Goal: Information Seeking & Learning: Check status

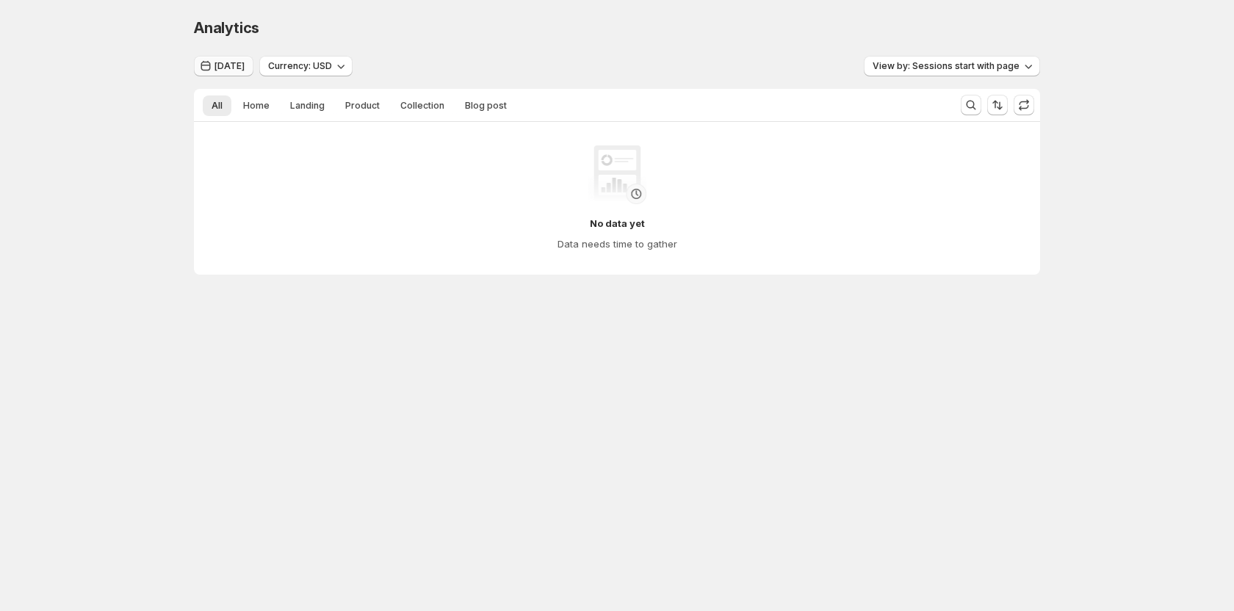
click at [238, 62] on span "Today" at bounding box center [229, 66] width 30 height 12
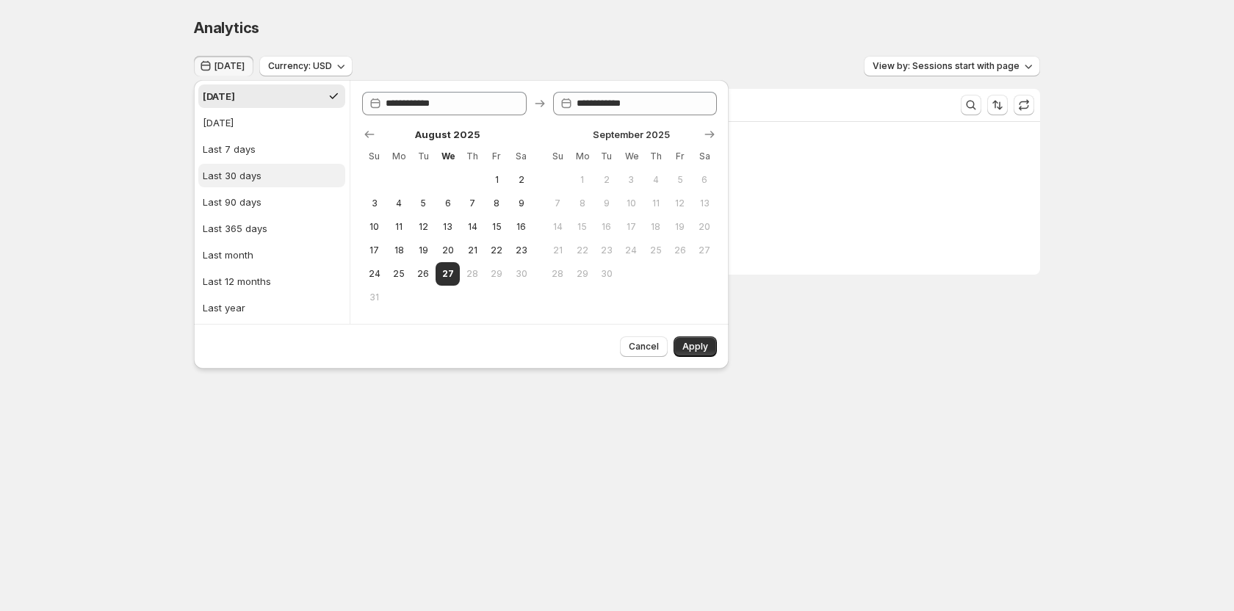
click at [243, 174] on div "Last 30 days" at bounding box center [232, 175] width 59 height 15
type input "**********"
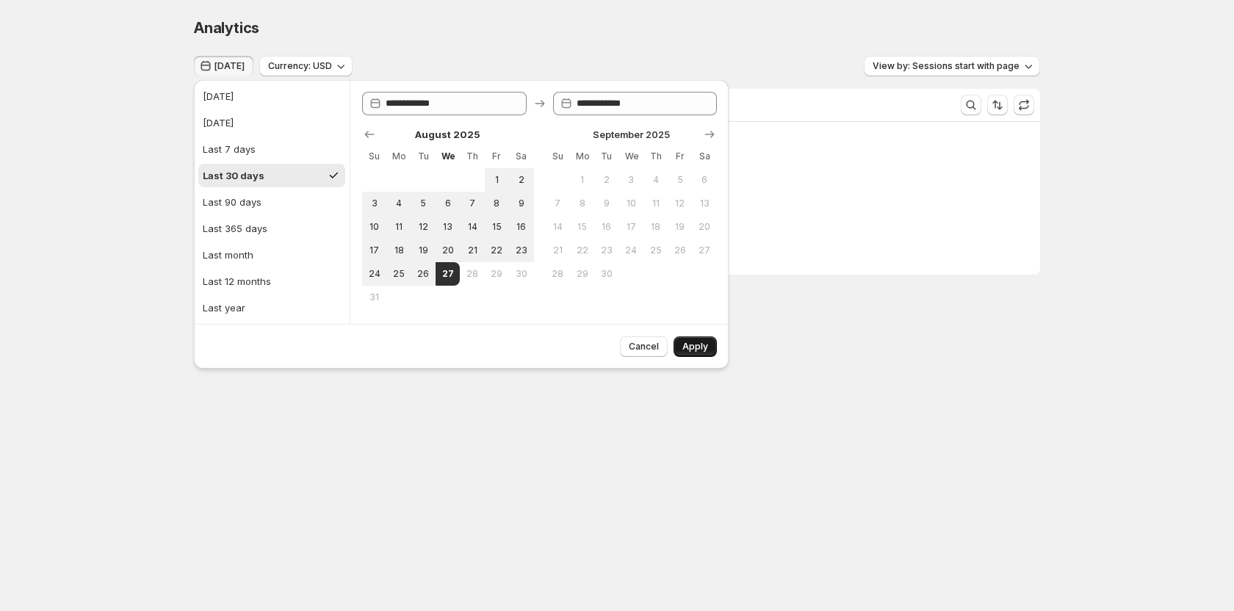
click at [699, 348] on span "Apply" at bounding box center [695, 347] width 26 height 12
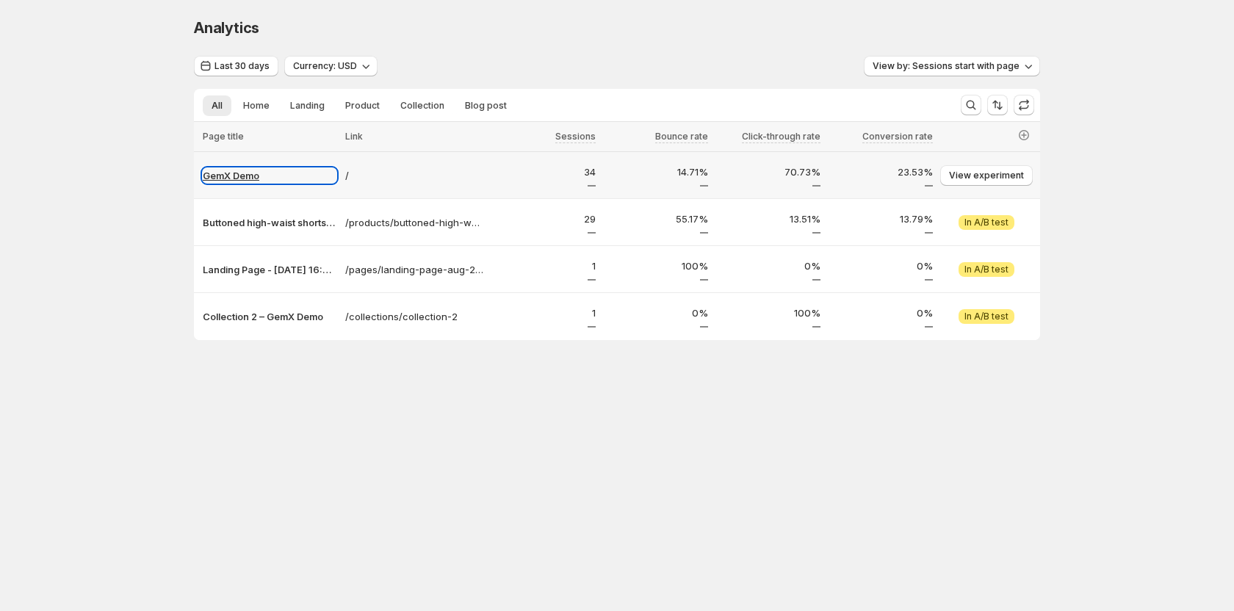
click at [253, 173] on p "GemX Demo" at bounding box center [270, 175] width 134 height 15
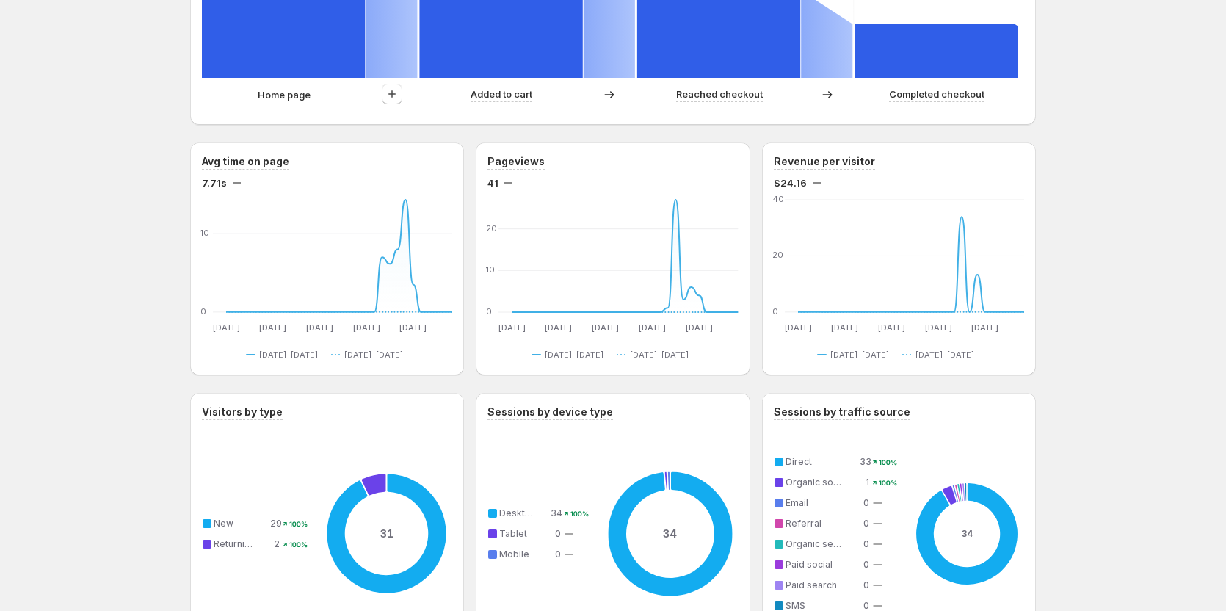
scroll to position [367, 0]
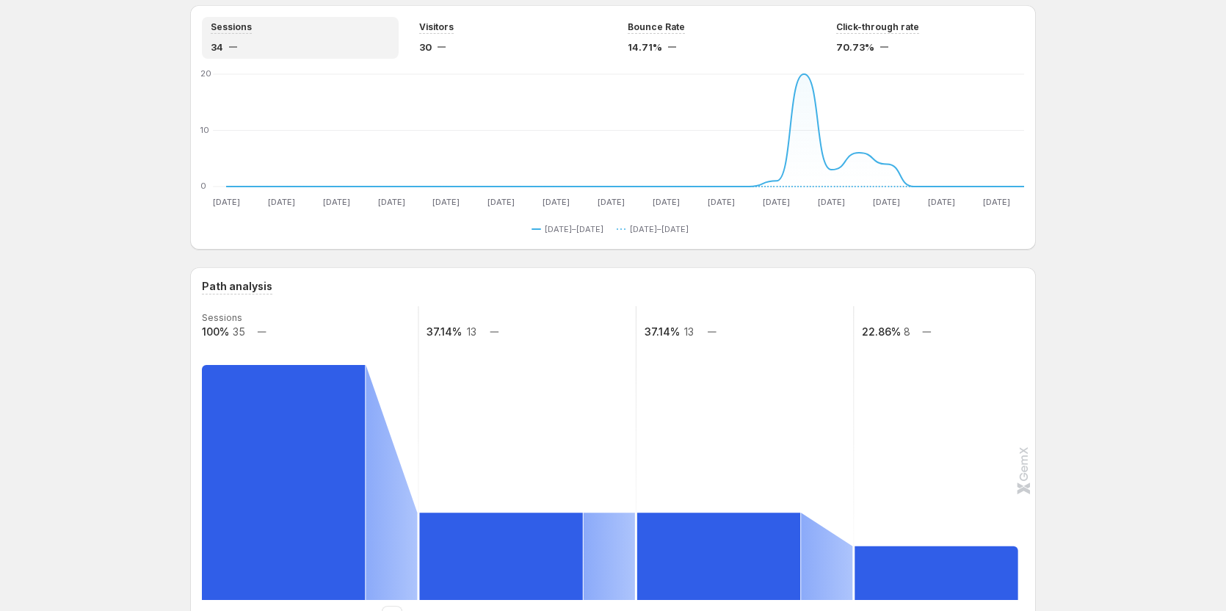
scroll to position [245, 0]
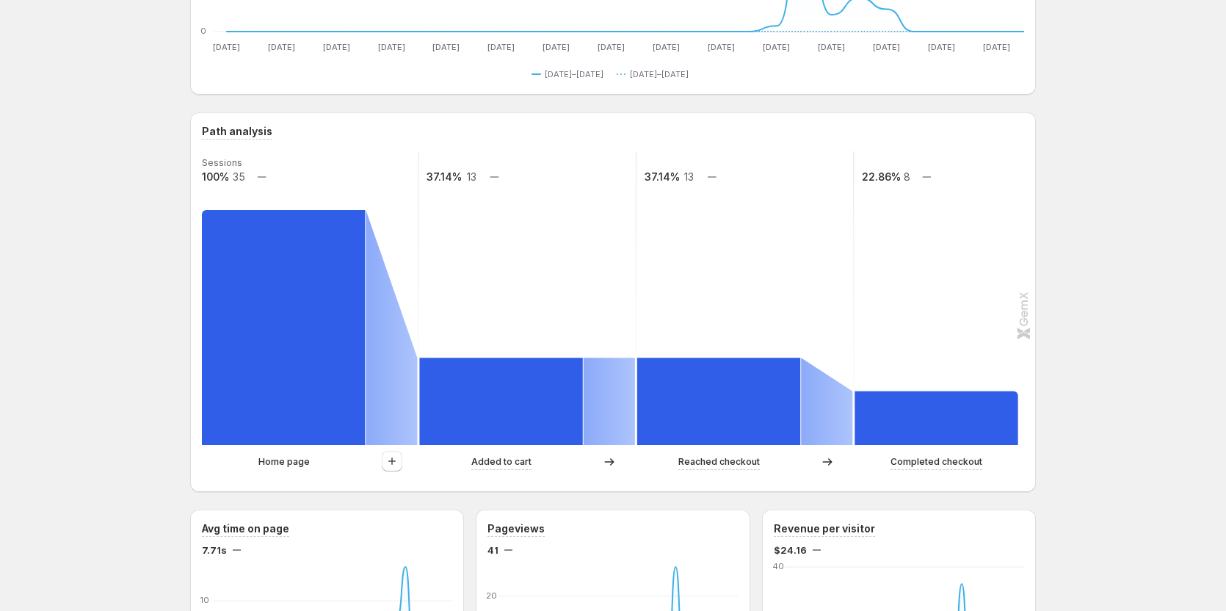
click at [406, 460] on div at bounding box center [392, 462] width 52 height 22
click at [402, 460] on button "button" at bounding box center [392, 461] width 21 height 21
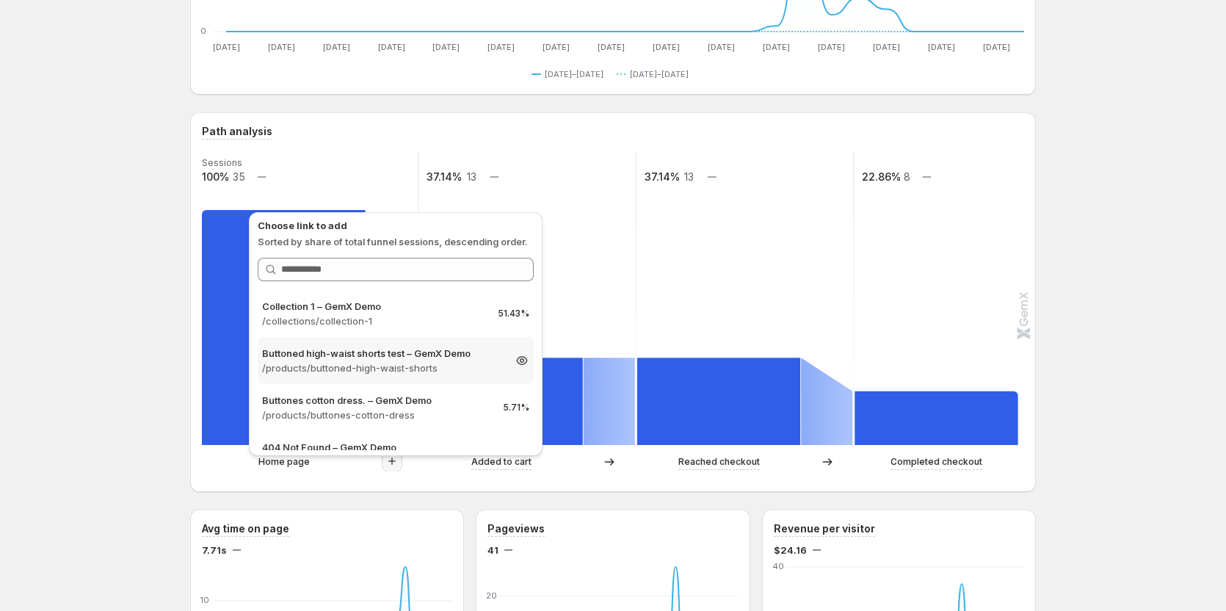
click at [446, 357] on p "Buttoned high-waist shorts test – GemX Demo" at bounding box center [382, 353] width 241 height 15
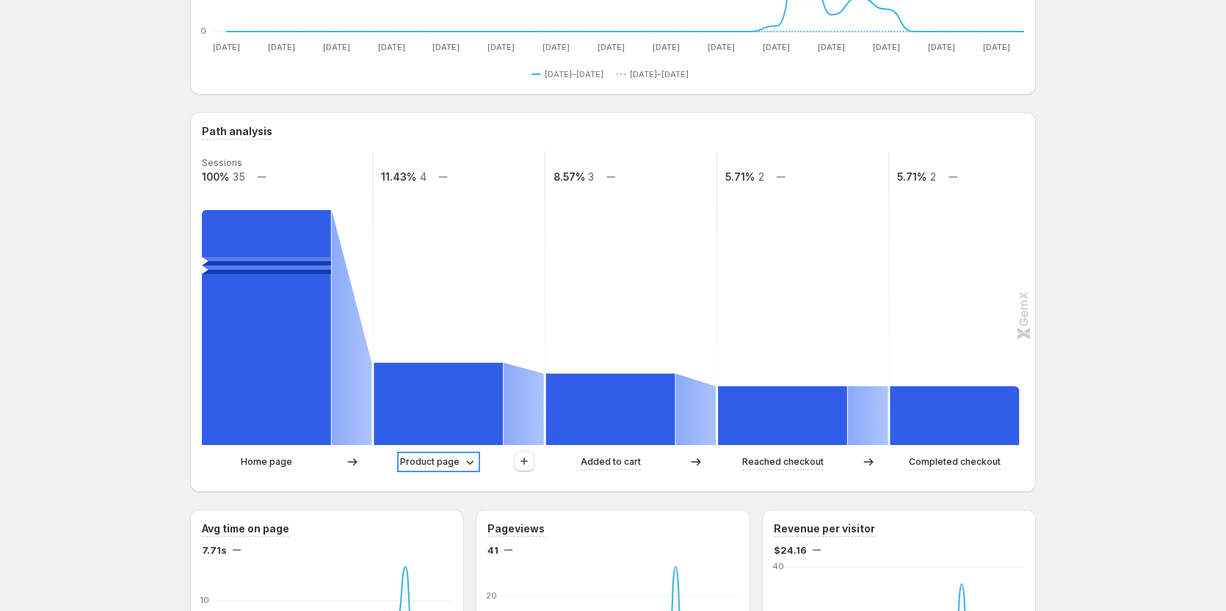
click at [448, 460] on p "Product page" at bounding box center [429, 462] width 59 height 15
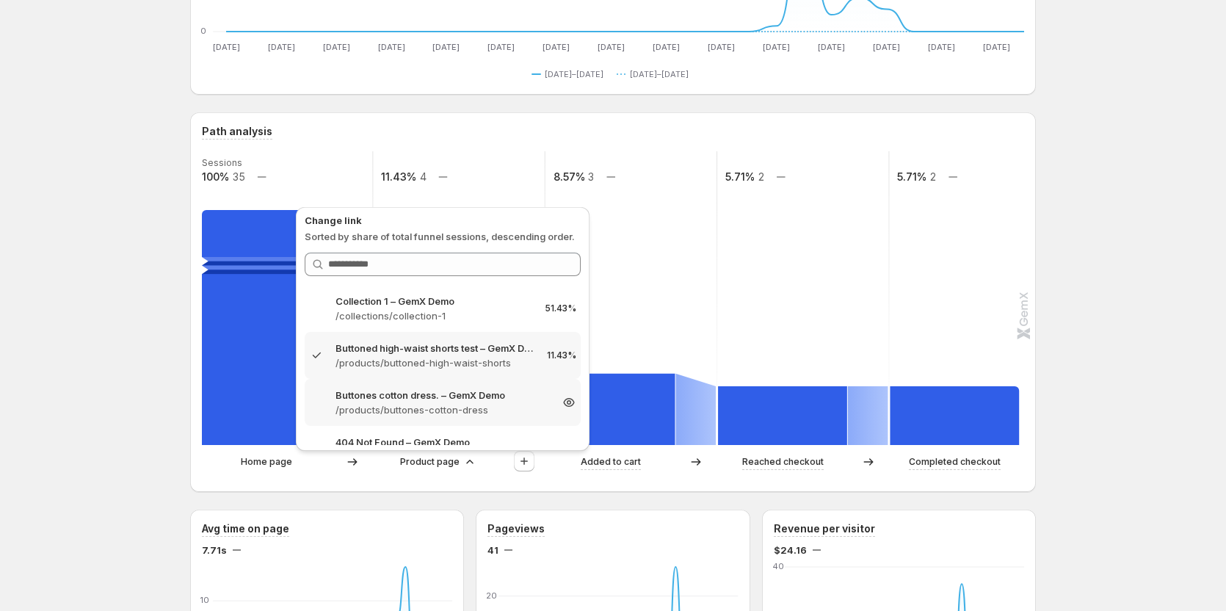
scroll to position [123, 0]
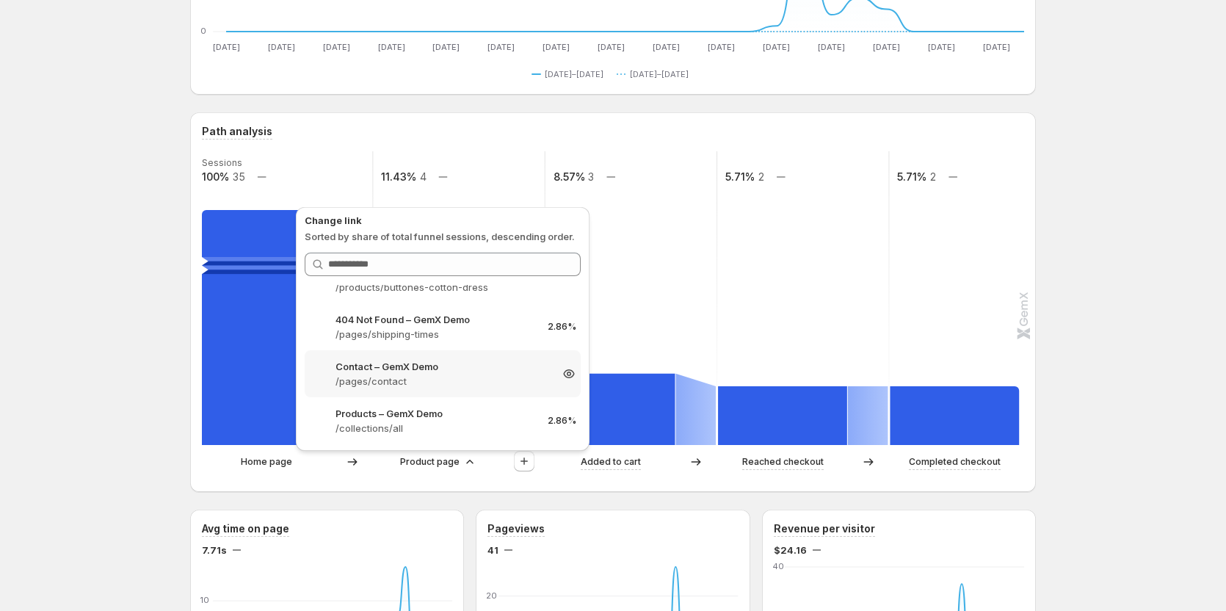
click at [462, 363] on p "Contact – GemX Demo" at bounding box center [443, 366] width 214 height 15
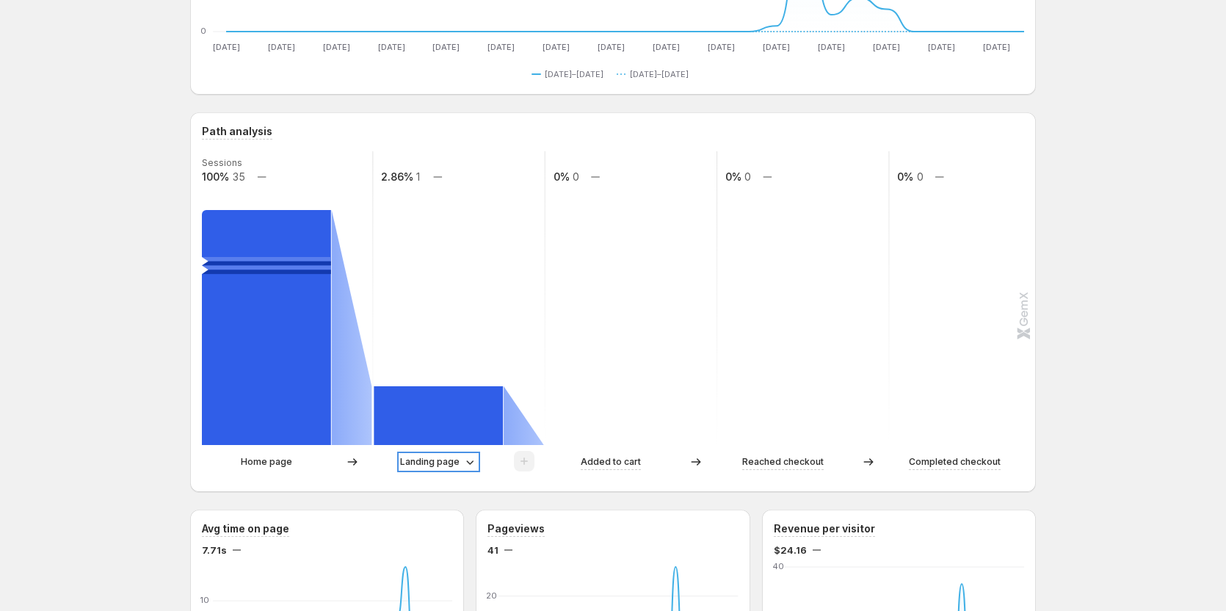
click at [449, 466] on p "Landing page" at bounding box center [429, 462] width 59 height 15
click at [435, 462] on p "Landing page" at bounding box center [429, 462] width 59 height 15
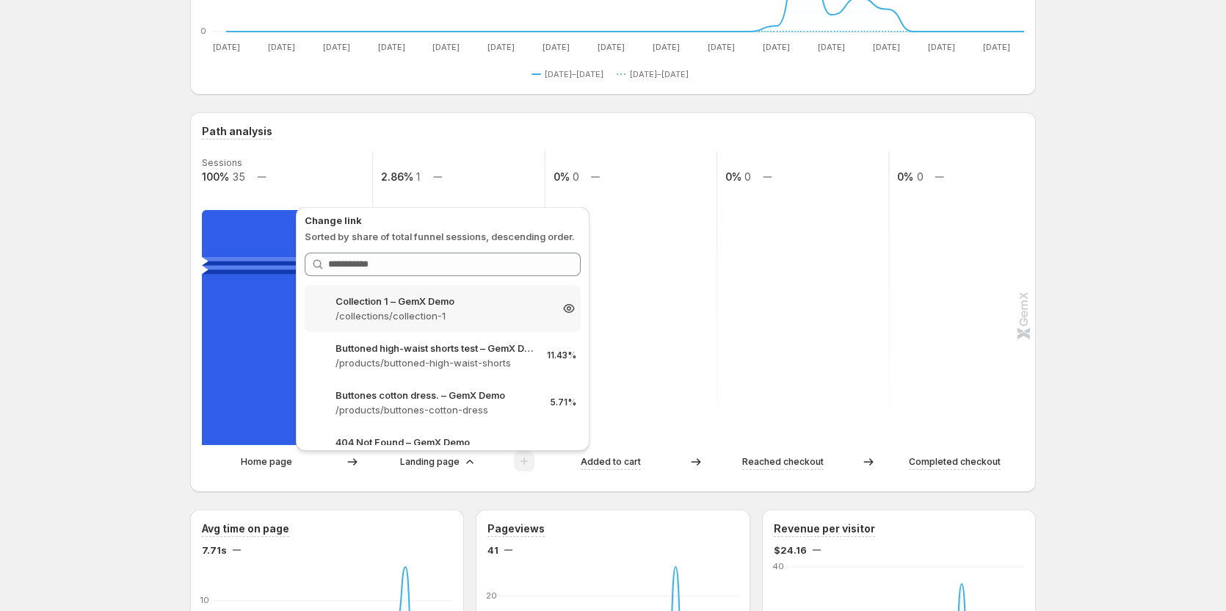
click at [477, 311] on p "/collections/collection-1" at bounding box center [443, 315] width 214 height 15
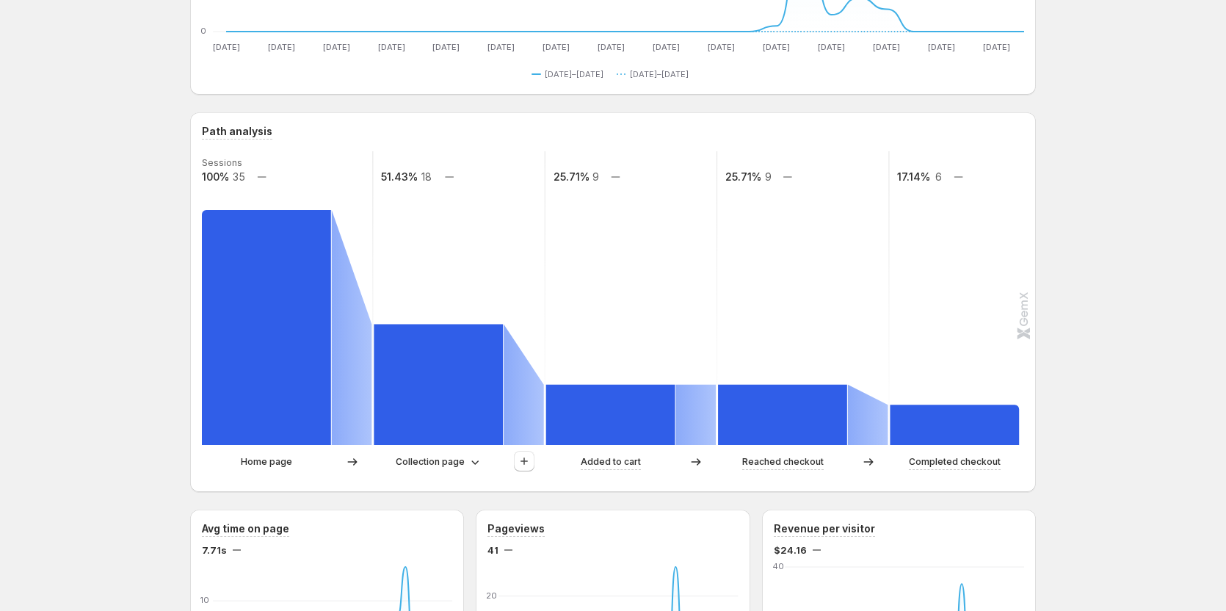
click at [471, 454] on div "Collection page" at bounding box center [459, 462] width 170 height 22
click at [471, 457] on icon at bounding box center [475, 462] width 15 height 15
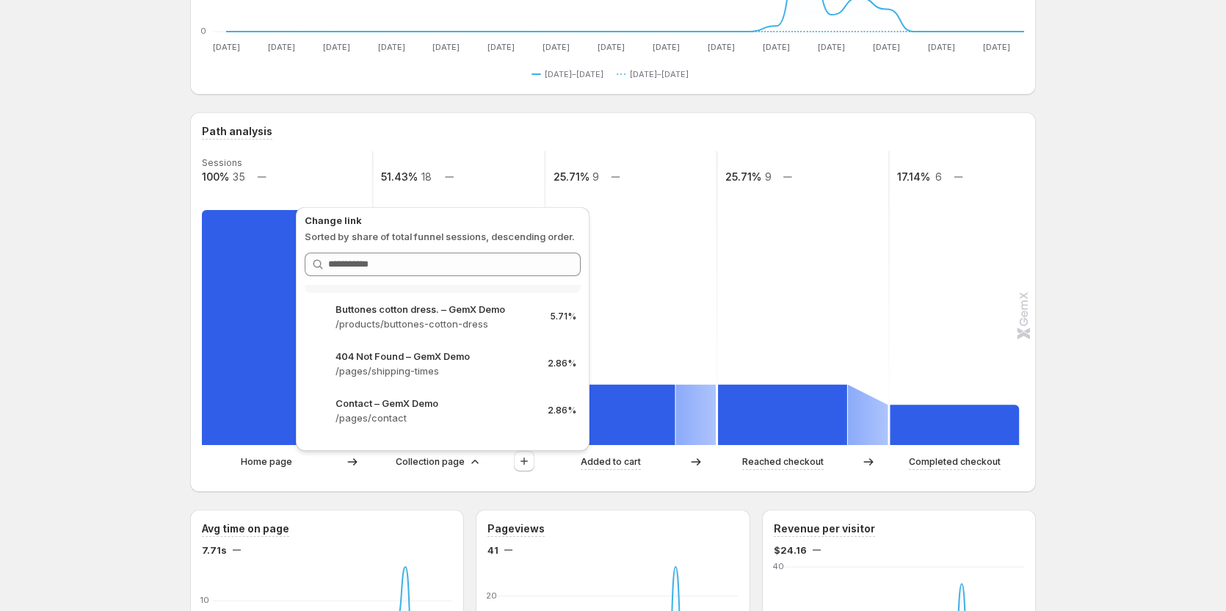
scroll to position [216, 0]
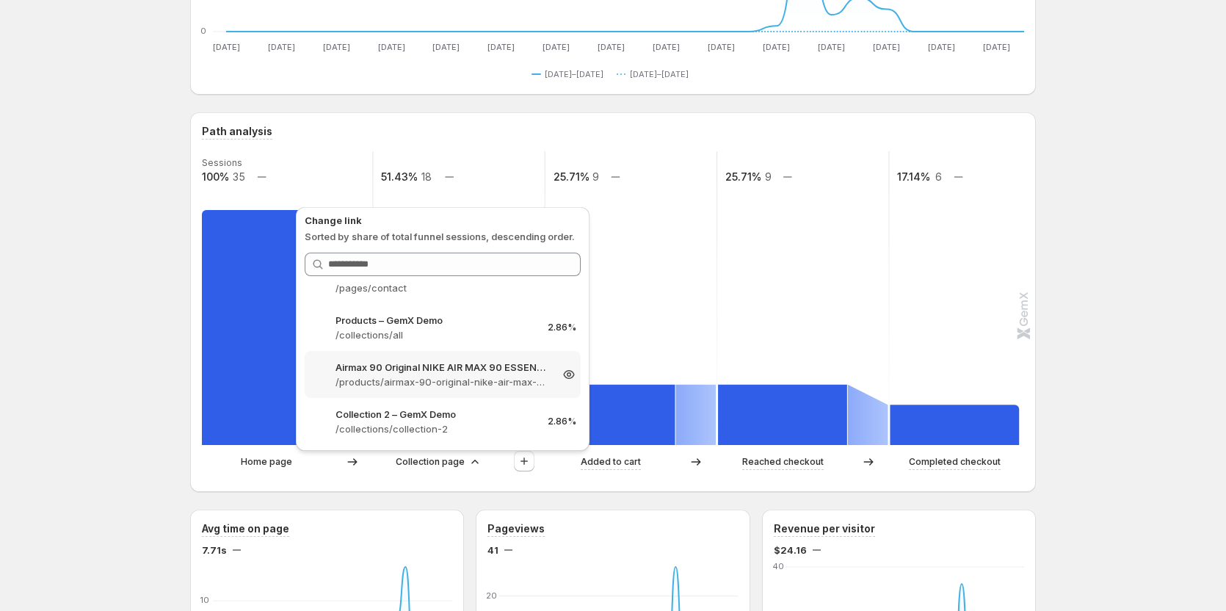
click at [450, 383] on p "/products/airmax-90-original-nike-air-max-90-essential-mens-running-shoes-sport…" at bounding box center [443, 381] width 214 height 15
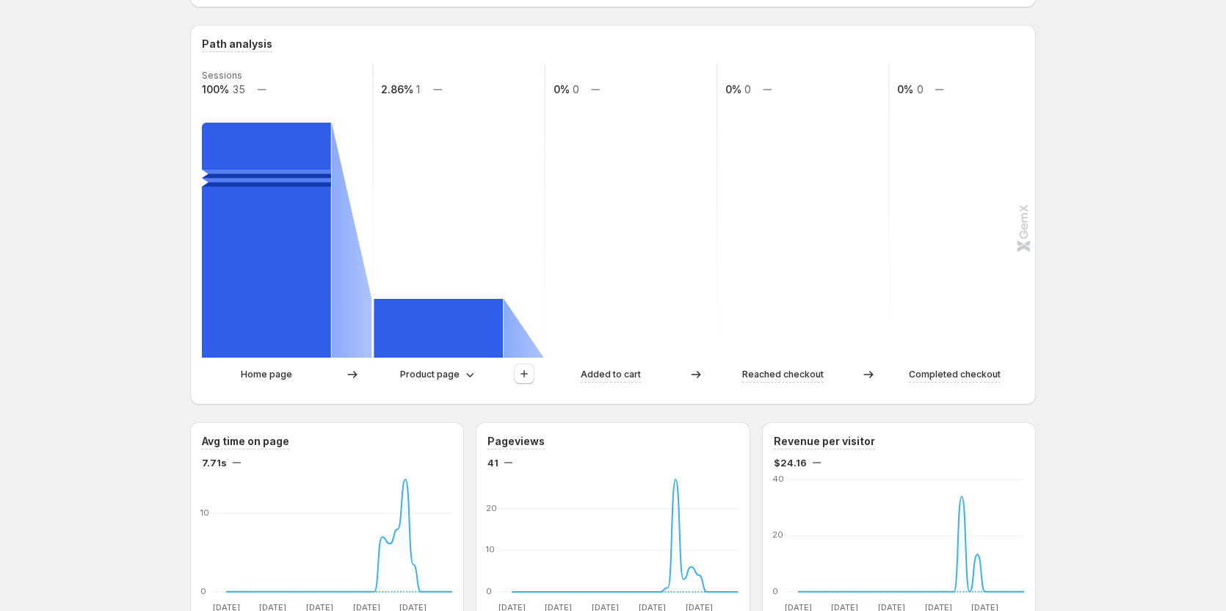
scroll to position [367, 0]
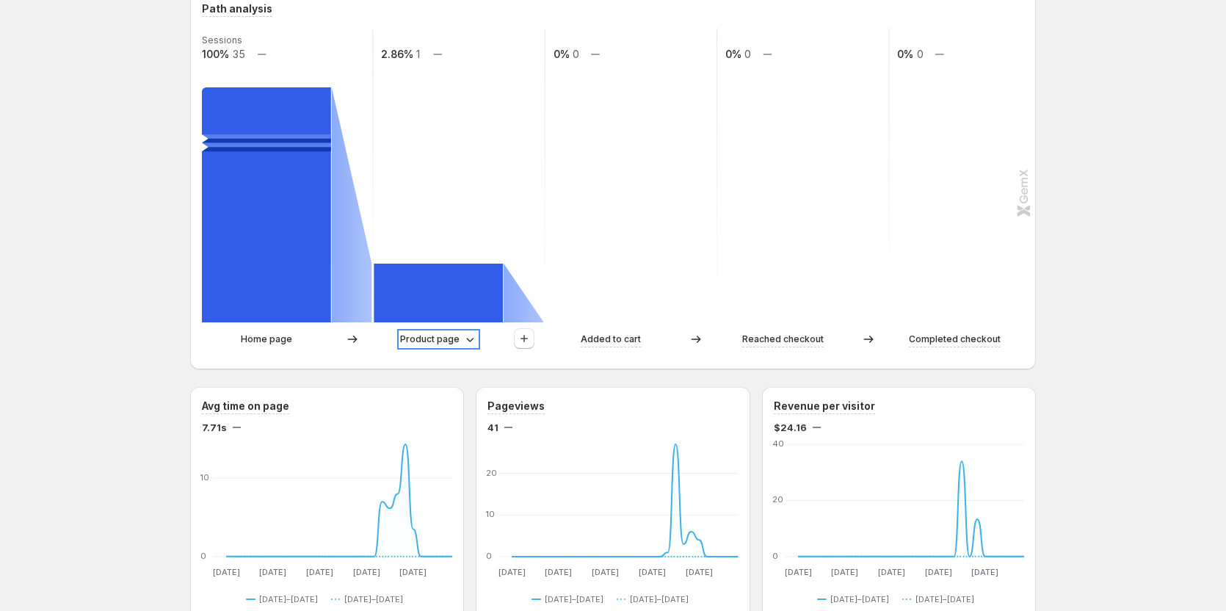
click at [455, 338] on p "Product page" at bounding box center [429, 339] width 59 height 15
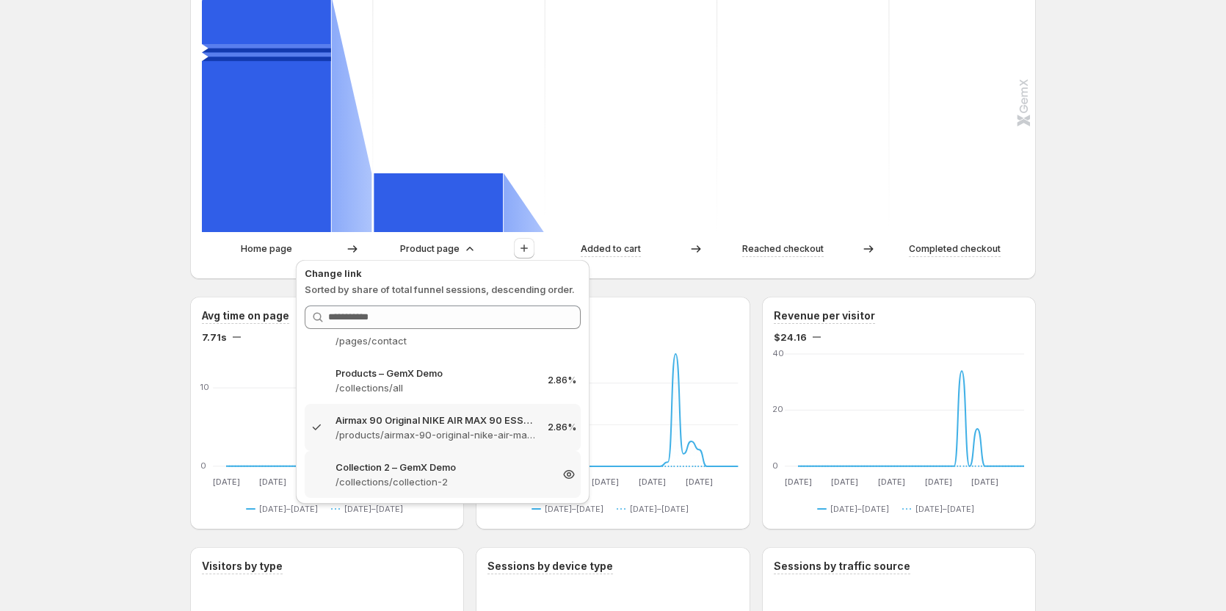
scroll to position [490, 0]
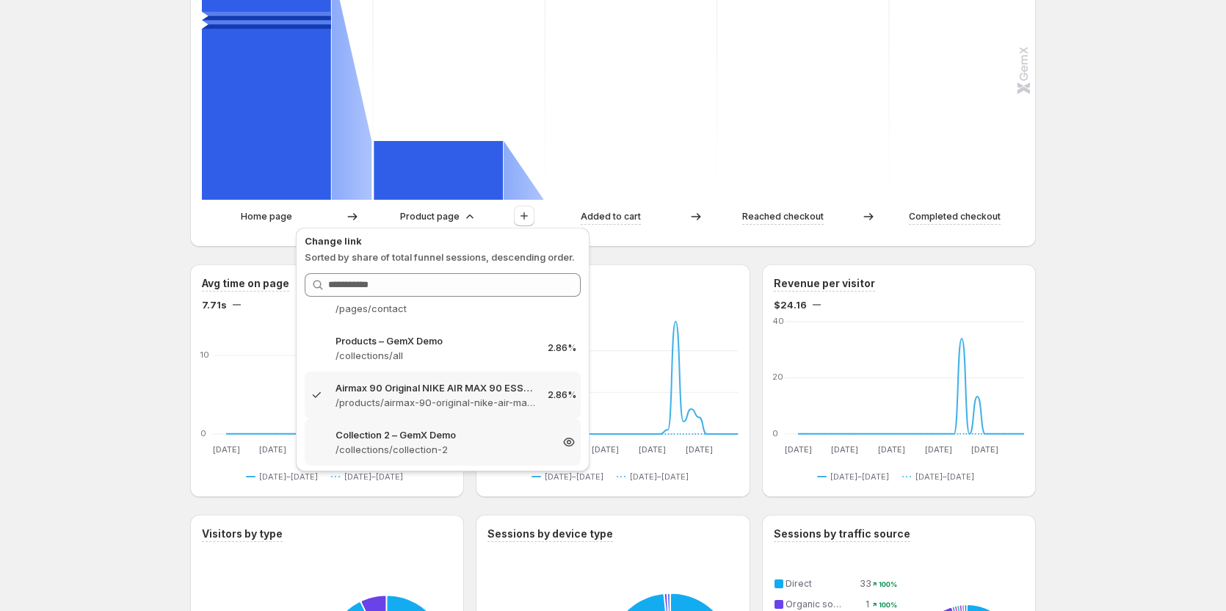
click at [429, 439] on p "Collection 2 – GemX Demo" at bounding box center [443, 434] width 214 height 15
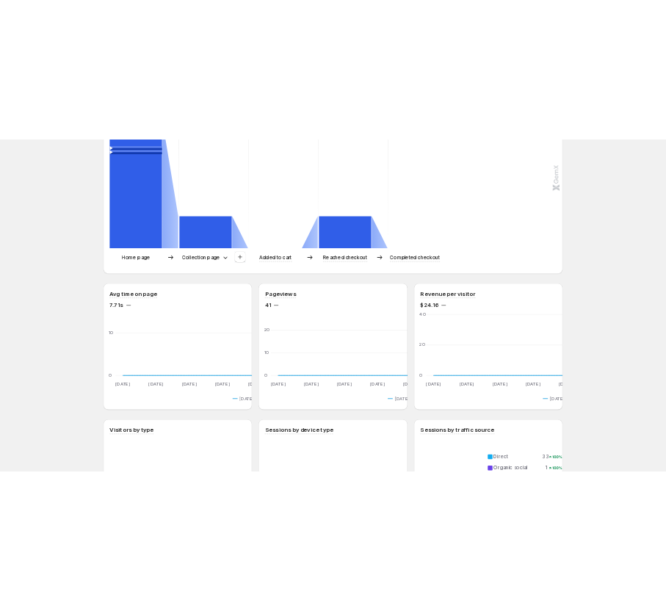
scroll to position [367, 0]
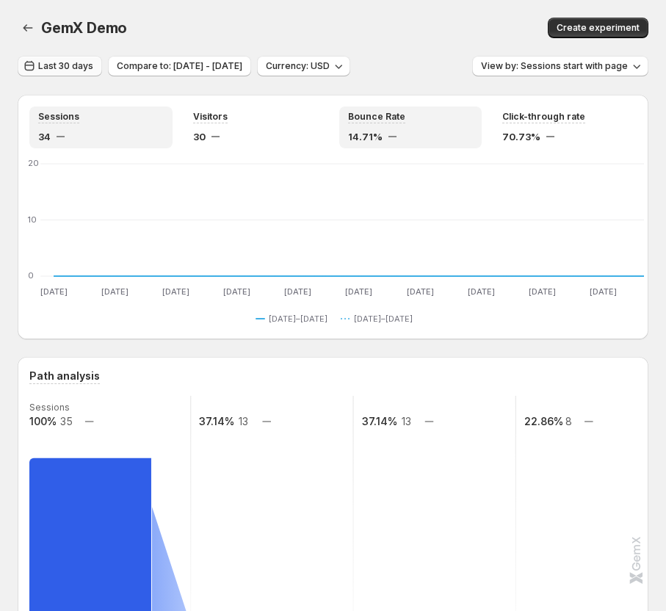
drag, startPoint x: 73, startPoint y: 67, endPoint x: 84, endPoint y: 70, distance: 12.1
click at [73, 67] on span "Last 30 days" at bounding box center [65, 66] width 55 height 12
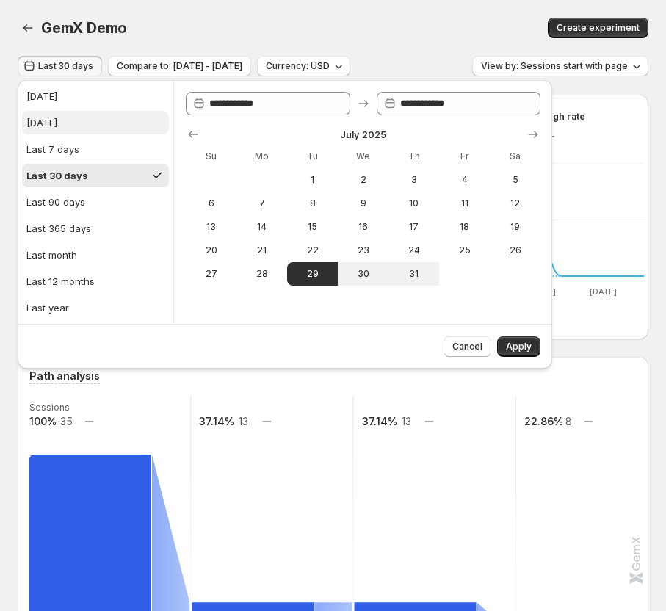
click at [76, 115] on button "Yesterday" at bounding box center [95, 122] width 147 height 23
type input "**********"
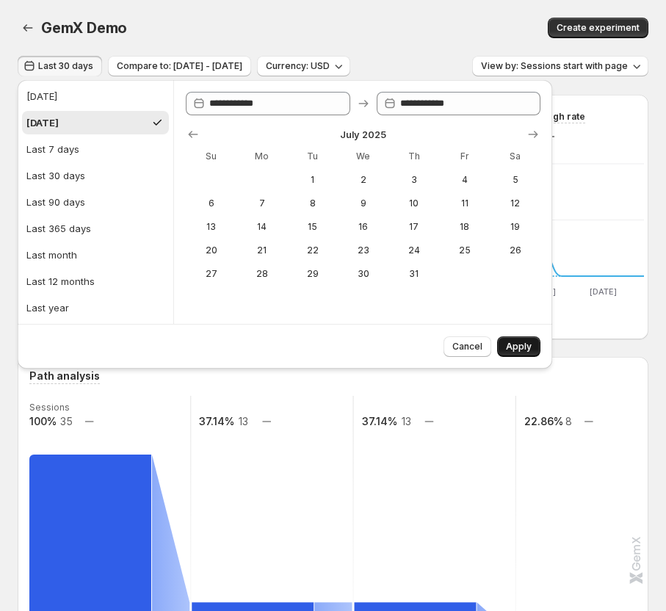
click at [521, 343] on span "Apply" at bounding box center [519, 347] width 26 height 12
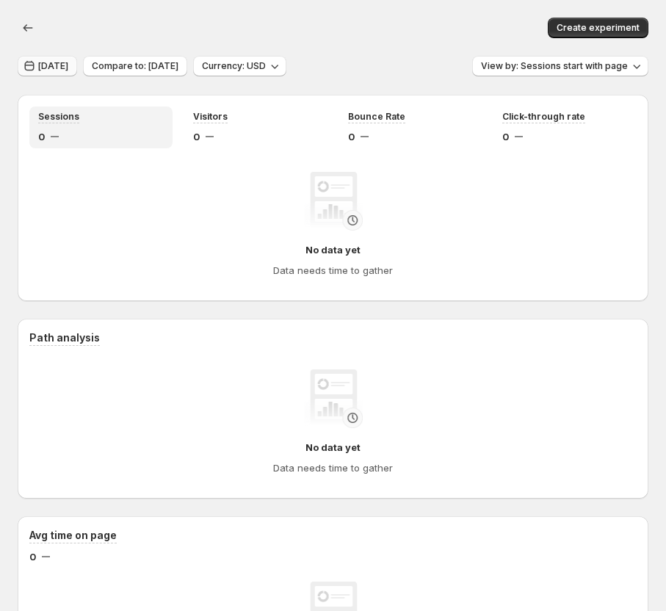
click at [65, 67] on span "Yesterday" at bounding box center [53, 66] width 30 height 12
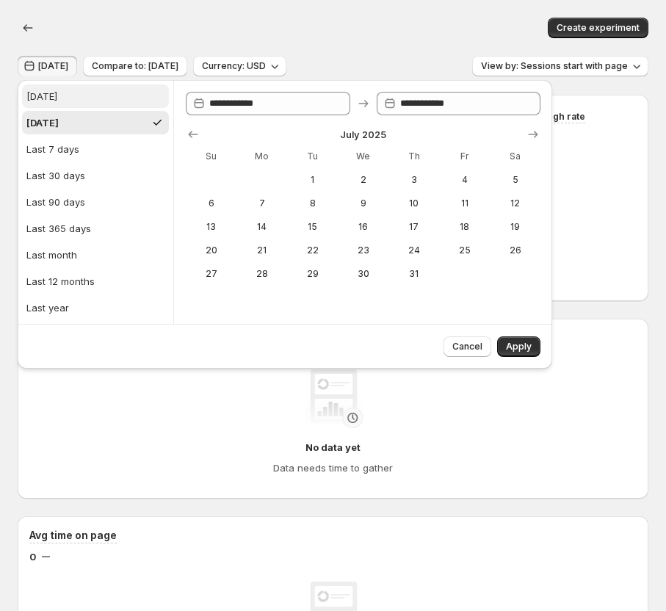
click at [108, 99] on button "Today" at bounding box center [95, 95] width 147 height 23
type input "**********"
click at [535, 350] on button "Apply" at bounding box center [518, 346] width 43 height 21
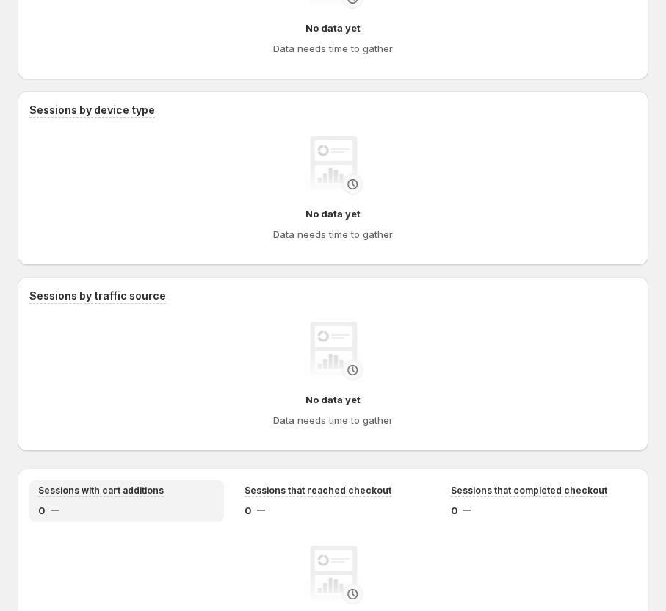
scroll to position [1836, 0]
